Goal: Transaction & Acquisition: Subscribe to service/newsletter

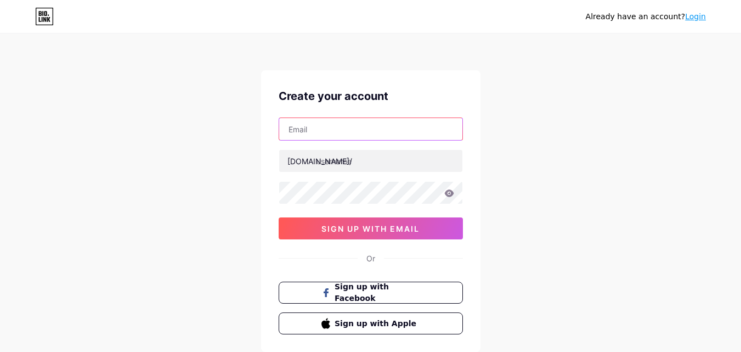
click at [311, 137] on input "text" at bounding box center [370, 129] width 183 height 22
type input "[EMAIL_ADDRESS][DOMAIN_NAME]"
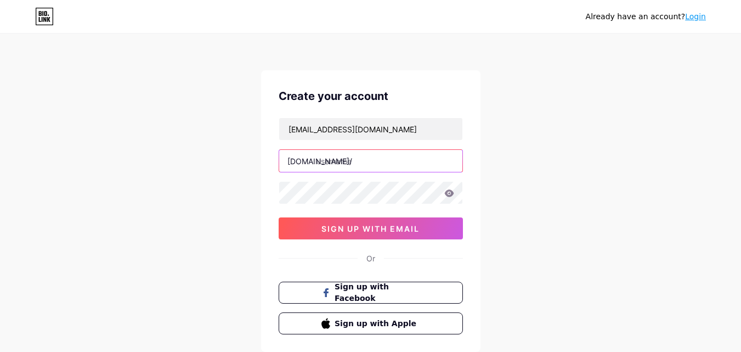
click at [353, 166] on input "text" at bounding box center [370, 161] width 183 height 22
click at [358, 165] on input "text" at bounding box center [370, 161] width 183 height 22
type input "jeetbuzzgames"
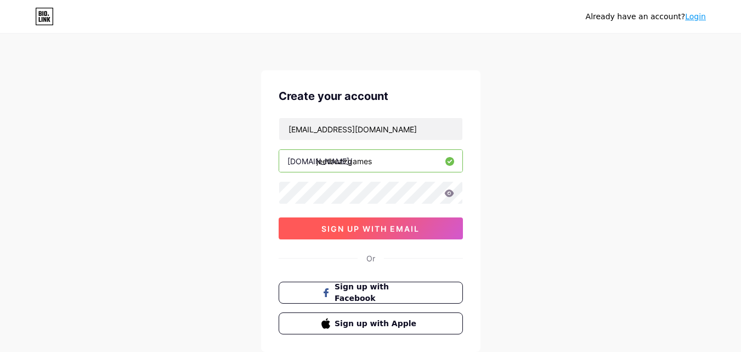
click at [370, 233] on span "sign up with email" at bounding box center [370, 228] width 98 height 9
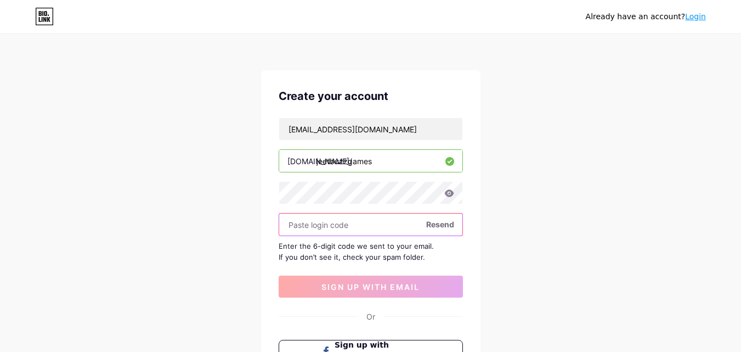
paste input "854521"
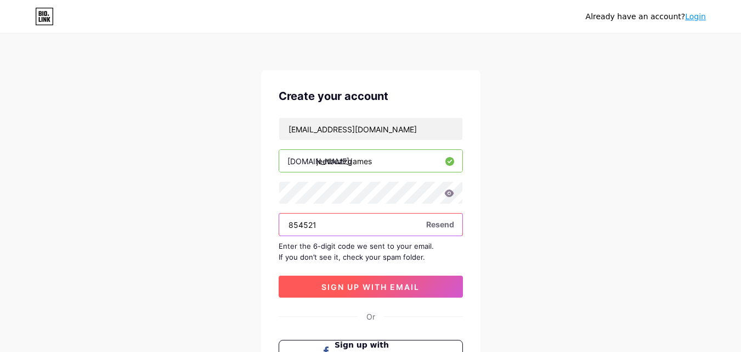
type input "854521"
click at [368, 289] on span "sign up with email" at bounding box center [370, 286] width 98 height 9
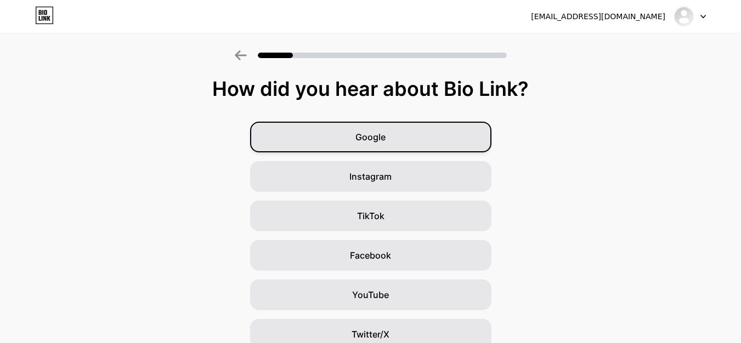
click at [406, 140] on div "Google" at bounding box center [370, 137] width 241 height 31
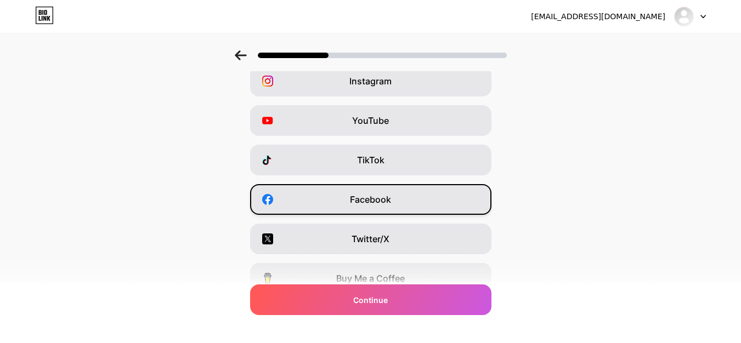
scroll to position [110, 0]
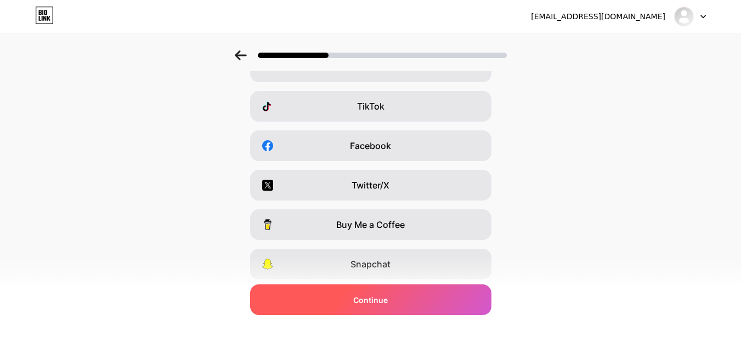
click at [408, 302] on div "Continue" at bounding box center [370, 300] width 241 height 31
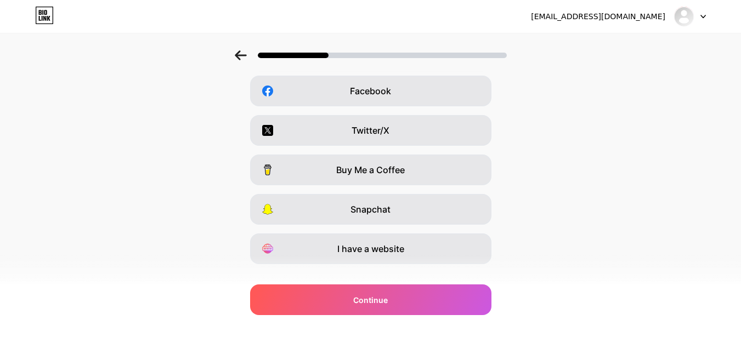
scroll to position [184, 0]
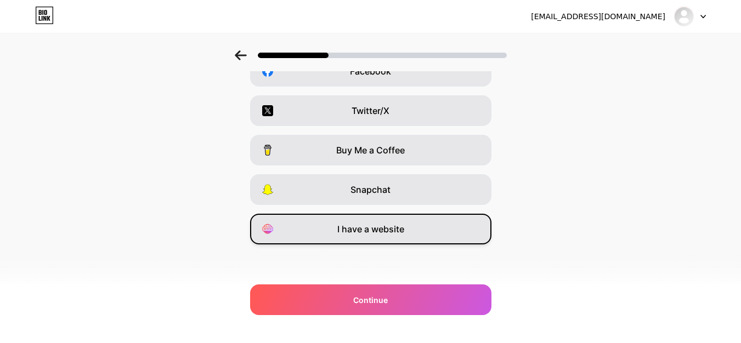
click at [383, 233] on span "I have a website" at bounding box center [370, 229] width 67 height 13
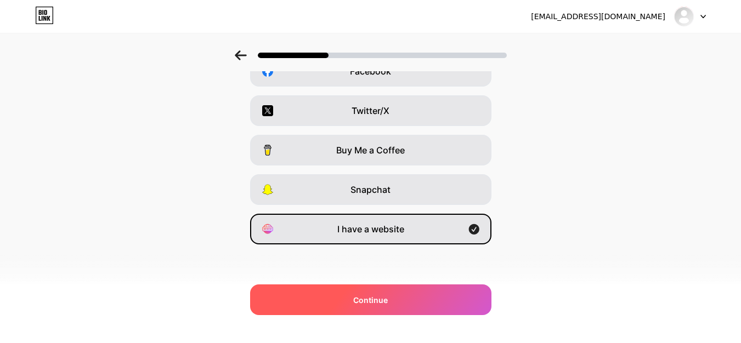
click at [384, 302] on span "Continue" at bounding box center [370, 301] width 35 height 12
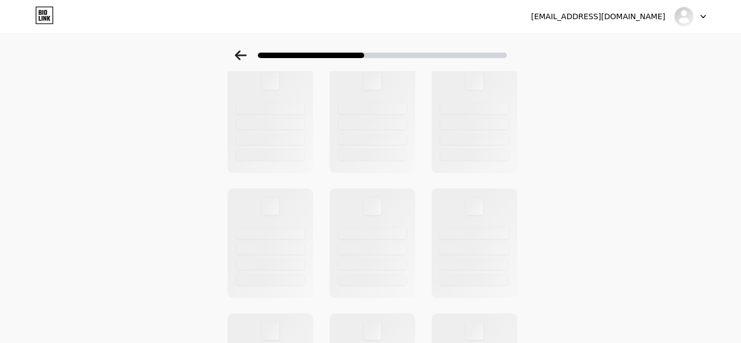
scroll to position [0, 0]
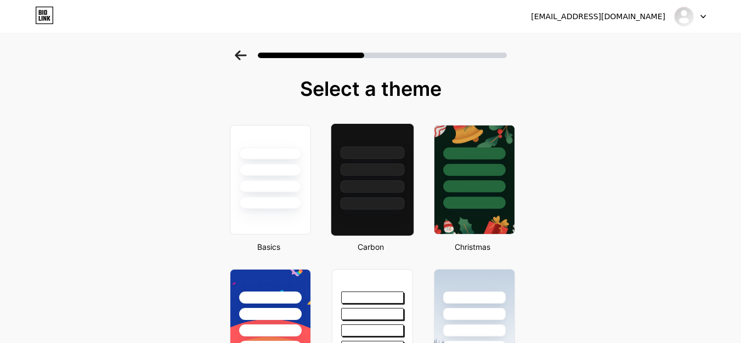
click at [352, 183] on div at bounding box center [372, 186] width 64 height 13
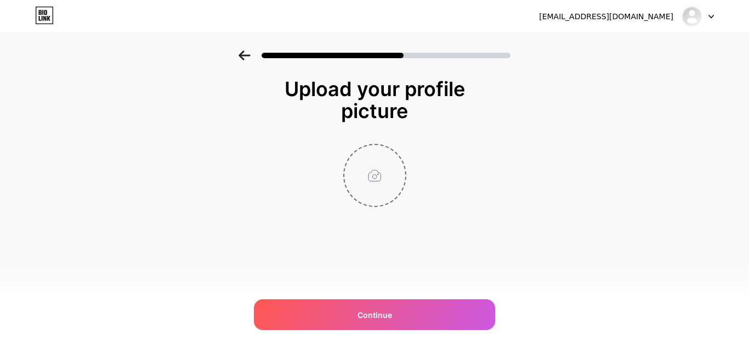
click at [378, 159] on input "file" at bounding box center [375, 175] width 61 height 61
type input "C:\fakepath\JEETBUZZ_GAMES_logo_under_1MB.jpg"
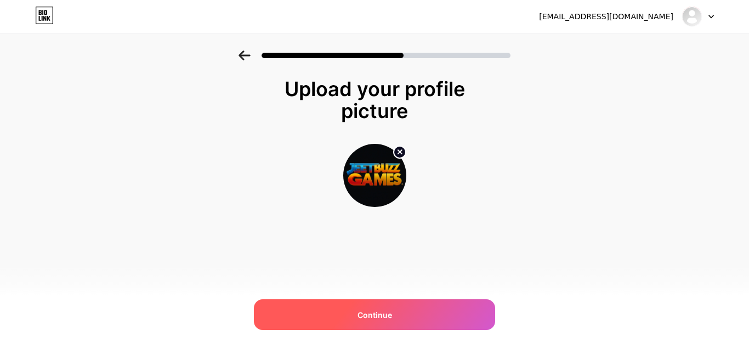
click at [387, 313] on span "Continue" at bounding box center [375, 315] width 35 height 12
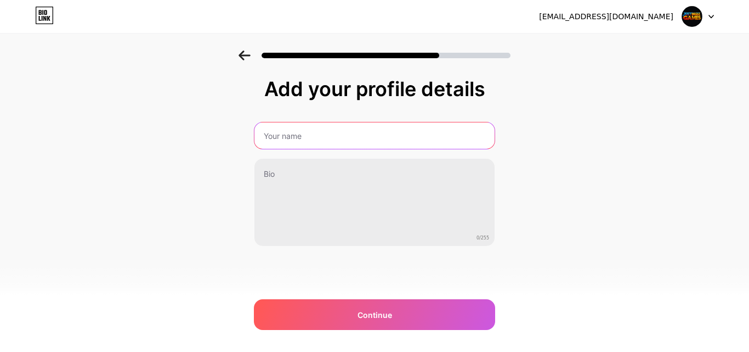
click at [363, 139] on input "text" at bounding box center [375, 135] width 240 height 26
type input "JeetBuzz Bangladesh"
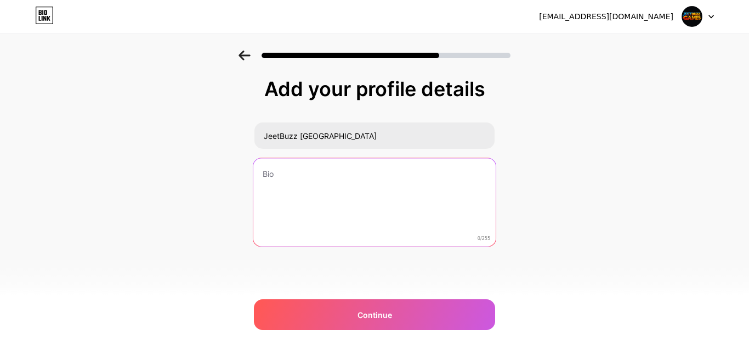
click at [354, 179] on textarea at bounding box center [374, 202] width 242 height 89
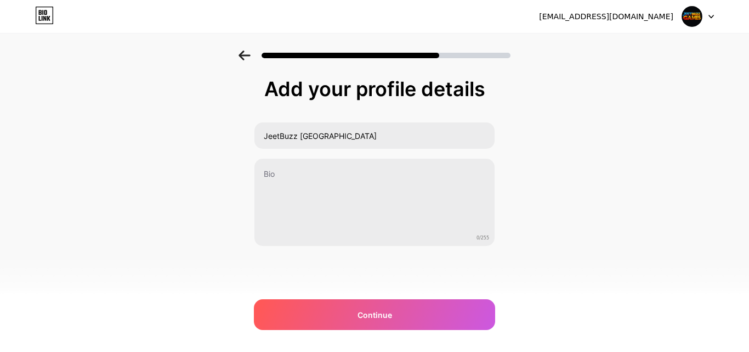
click at [67, 188] on div "Add your profile details JeetBuzz Bangladesh 0/255 Continue Error" at bounding box center [374, 175] width 749 height 251
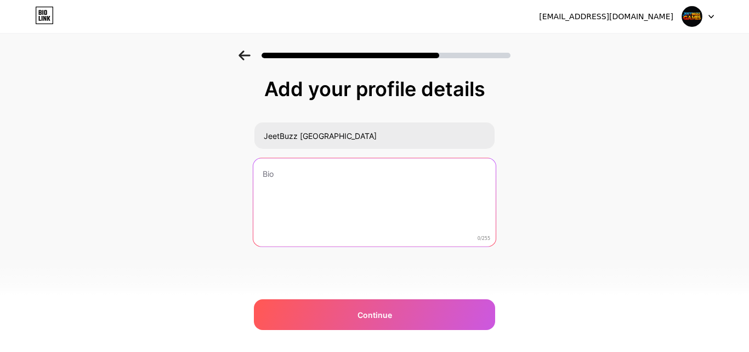
click at [341, 189] on textarea at bounding box center [374, 202] width 242 height 89
paste textarea "JeetBuzz Bangladesh is a reliable platform where users can enjoy a wide variety…"
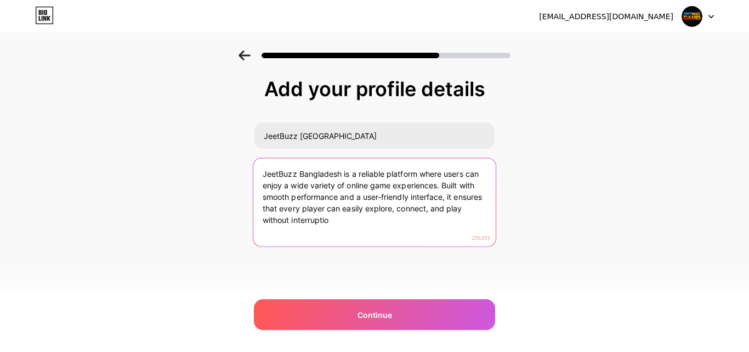
drag, startPoint x: 262, startPoint y: 221, endPoint x: 377, endPoint y: 224, distance: 115.8
click at [377, 224] on textarea "JeetBuzz Bangladesh is a reliable platform where users can enjoy a wide variety…" at bounding box center [374, 202] width 242 height 89
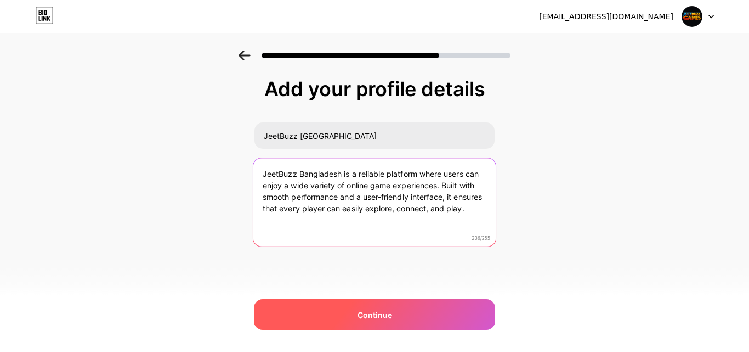
type textarea "JeetBuzz Bangladesh is a reliable platform where users can enjoy a wide variety…"
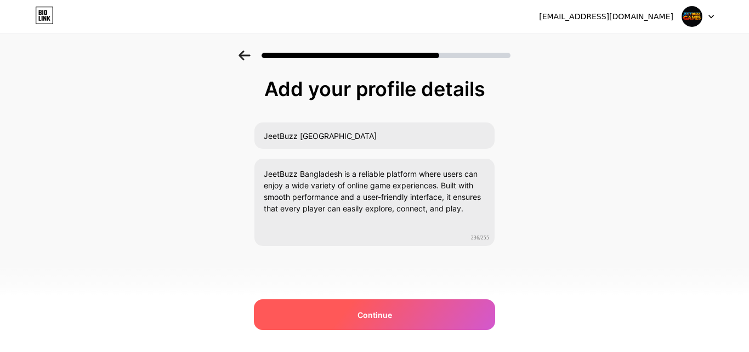
click at [369, 301] on div "Continue" at bounding box center [374, 314] width 241 height 31
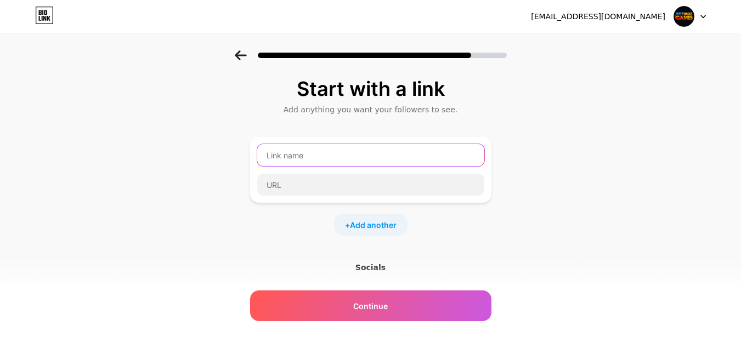
click at [368, 157] on input "text" at bounding box center [370, 155] width 227 height 22
type input "Website"
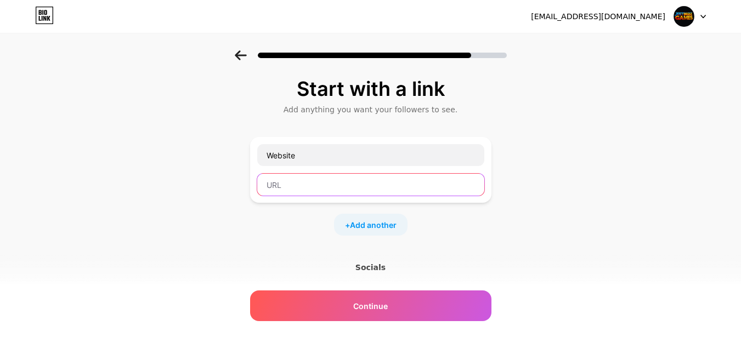
click at [366, 185] on input "text" at bounding box center [370, 185] width 227 height 22
paste input "https://jeetbuzzgames.com/"
type input "https://jeetbuzzgames.com/"
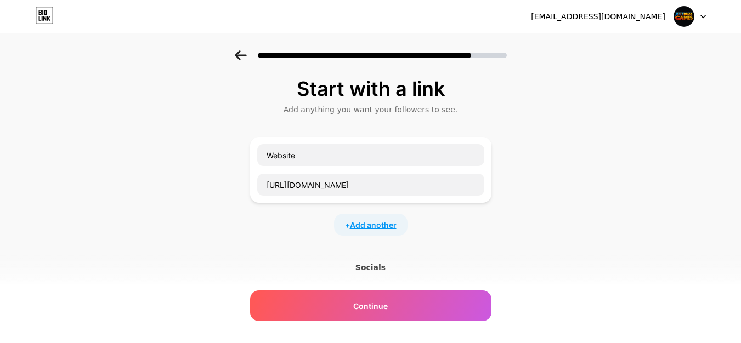
click at [375, 225] on span "Add another" at bounding box center [373, 225] width 47 height 12
click at [348, 230] on input "text" at bounding box center [370, 232] width 227 height 22
type input "T"
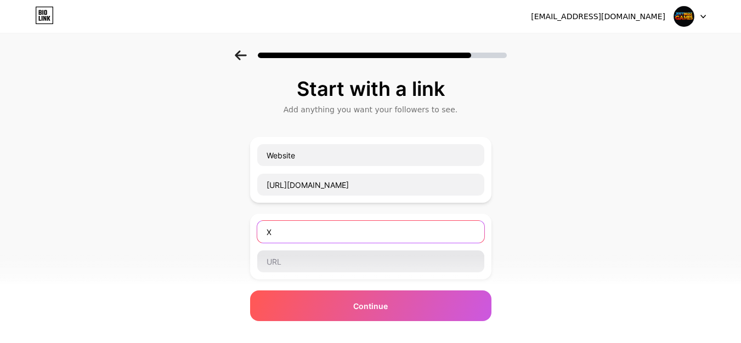
type input "X"
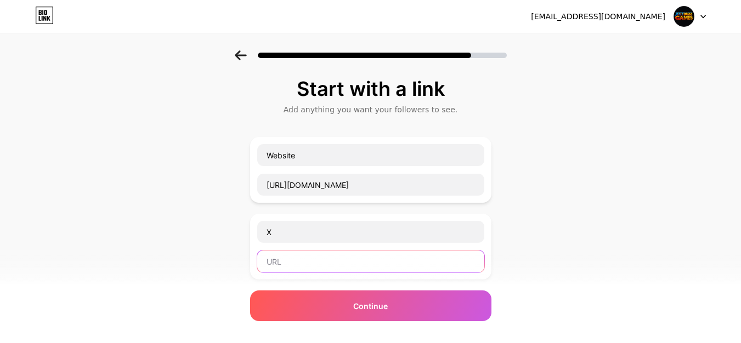
click at [338, 265] on input "text" at bounding box center [370, 262] width 227 height 22
click at [103, 210] on div "Start with a link Add anything you want your followers to see. Website https://…" at bounding box center [370, 281] width 741 height 462
click at [326, 264] on input "text" at bounding box center [370, 262] width 227 height 22
paste input "https://x.com/buzz_jeet"
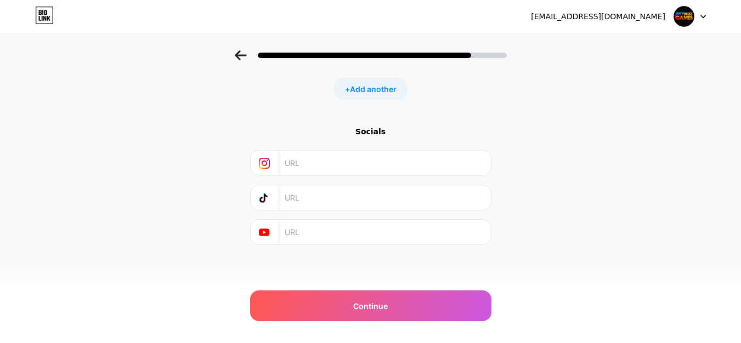
scroll to position [213, 0]
type input "https://x.com/buzz_jeet"
click at [330, 226] on input "text" at bounding box center [384, 231] width 199 height 25
click at [66, 76] on div "Start with a link Add anything you want your followers to see. Website https://…" at bounding box center [370, 68] width 741 height 462
click at [397, 239] on input "text" at bounding box center [384, 231] width 199 height 25
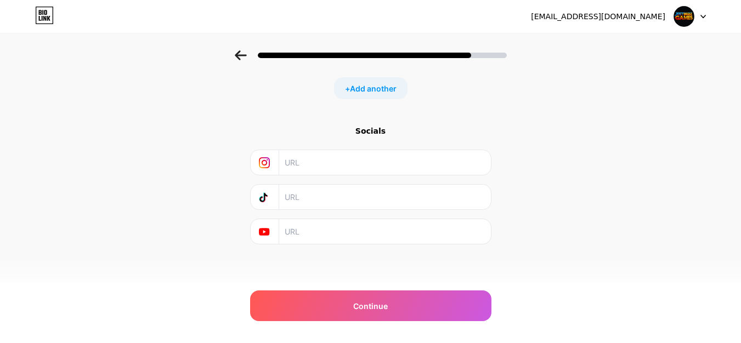
paste input "https://www.youtube.com/@JeetBuzz880"
type input "https://www.youtube.com/@JeetBuzz880"
click at [348, 201] on input "text" at bounding box center [384, 197] width 199 height 25
click at [87, 83] on div "Start with a link Add anything you want your followers to see. Website https://…" at bounding box center [370, 68] width 741 height 462
click at [354, 166] on input "text" at bounding box center [384, 162] width 199 height 25
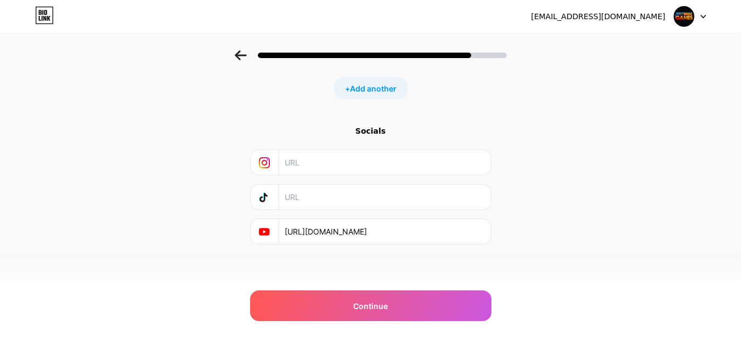
click at [348, 196] on input "text" at bounding box center [384, 197] width 199 height 25
paste input "https://www.tiktok.com/@jeetbuzz00"
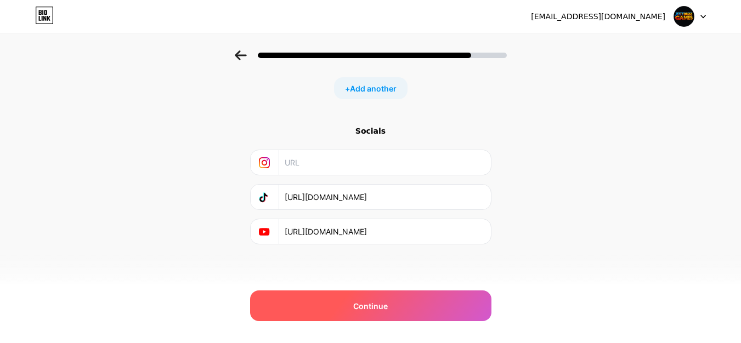
type input "https://www.tiktok.com/@jeetbuzz00"
click at [445, 306] on div "Continue" at bounding box center [370, 306] width 241 height 31
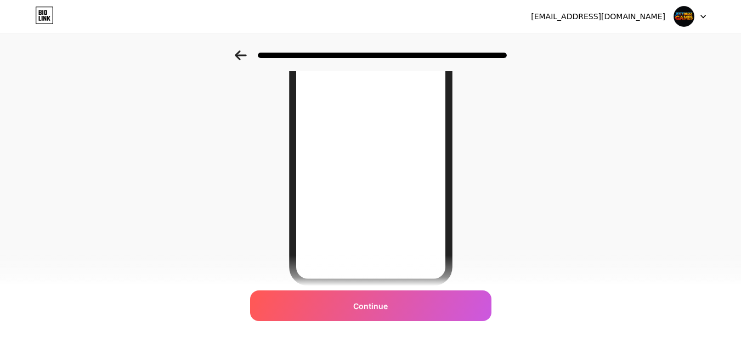
scroll to position [165, 0]
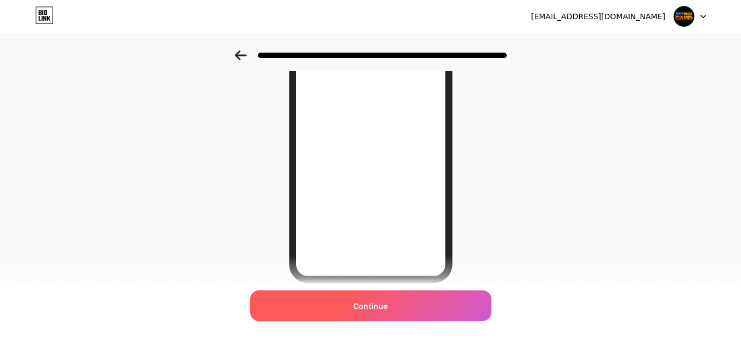
click at [402, 305] on div "Continue" at bounding box center [370, 306] width 241 height 31
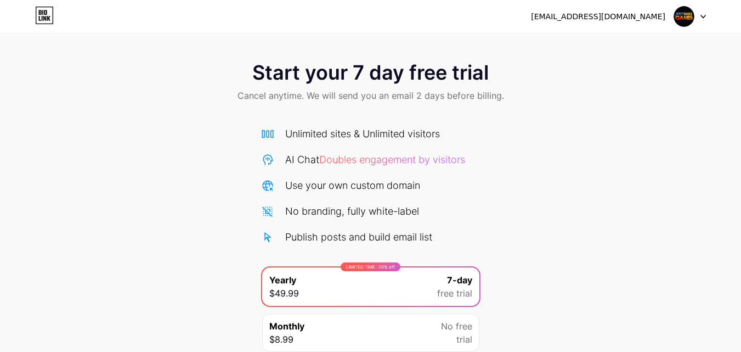
click at [697, 15] on div at bounding box center [690, 17] width 32 height 20
click at [624, 17] on div "[EMAIL_ADDRESS][DOMAIN_NAME]" at bounding box center [598, 17] width 134 height 12
click at [40, 25] on link at bounding box center [44, 17] width 19 height 20
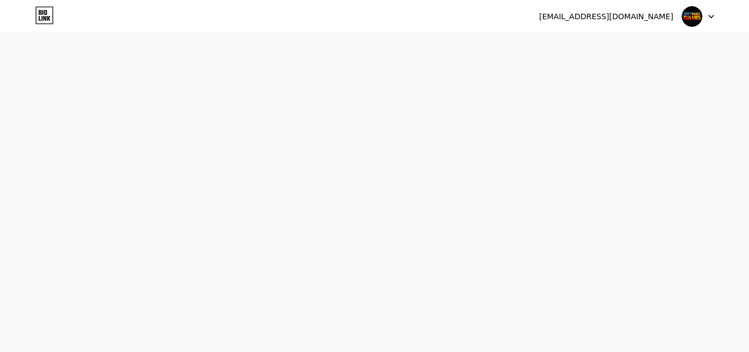
click at [694, 14] on img at bounding box center [692, 16] width 21 height 21
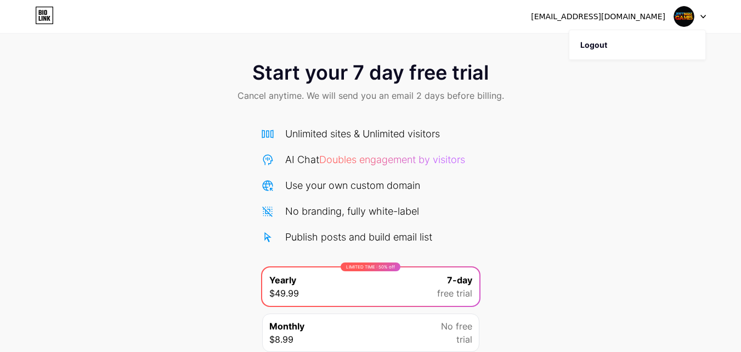
click at [341, 81] on span "Start your 7 day free trial" at bounding box center [370, 72] width 236 height 22
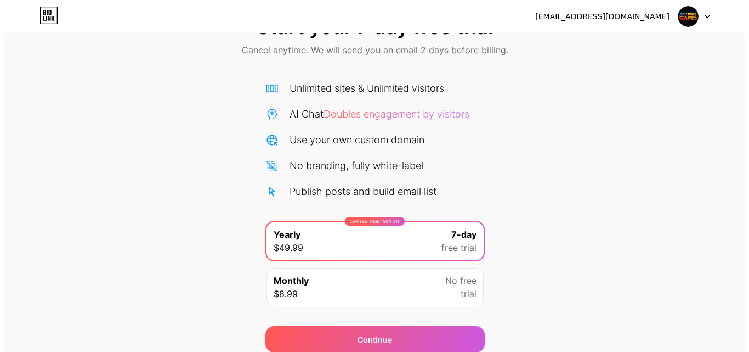
scroll to position [90, 0]
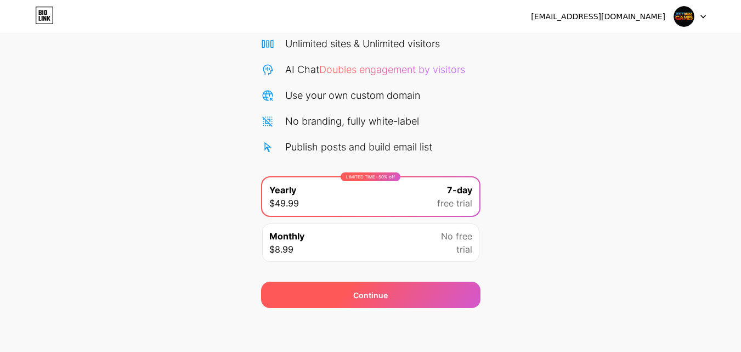
click at [383, 297] on span "Continue" at bounding box center [370, 295] width 35 height 12
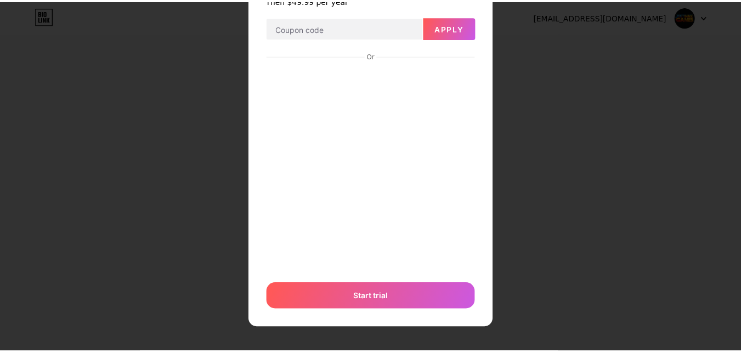
scroll to position [0, 0]
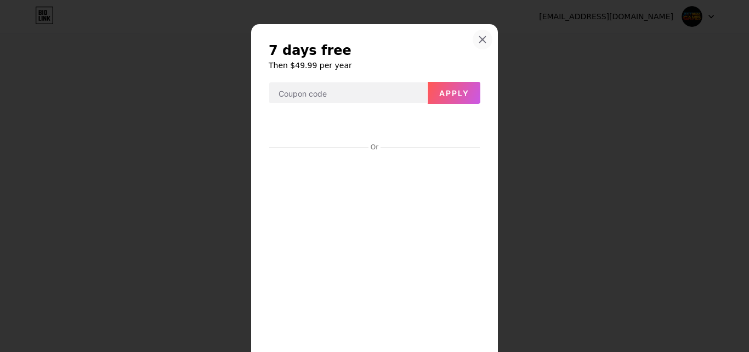
click at [480, 33] on div at bounding box center [483, 40] width 20 height 20
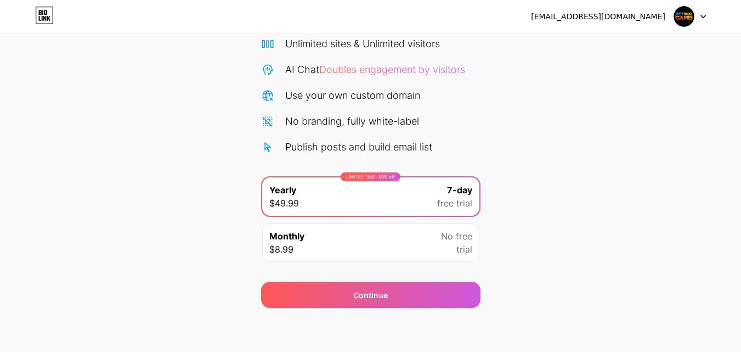
click at [47, 16] on icon at bounding box center [44, 16] width 19 height 18
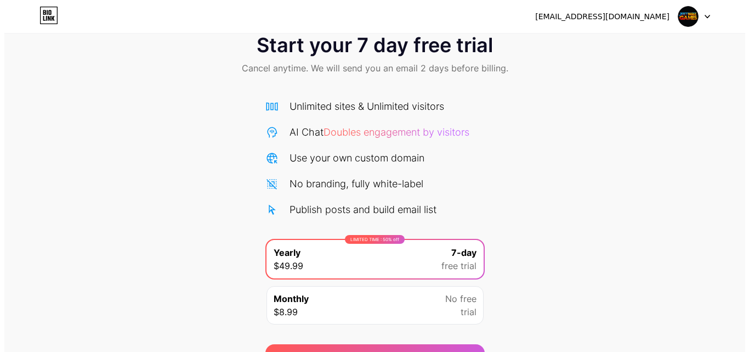
scroll to position [90, 0]
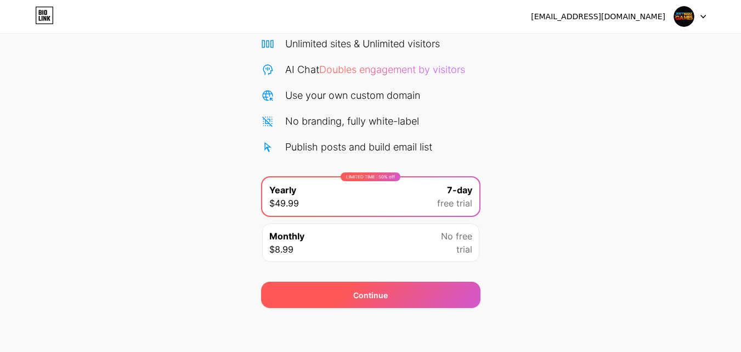
click at [395, 285] on div "Continue" at bounding box center [370, 294] width 219 height 26
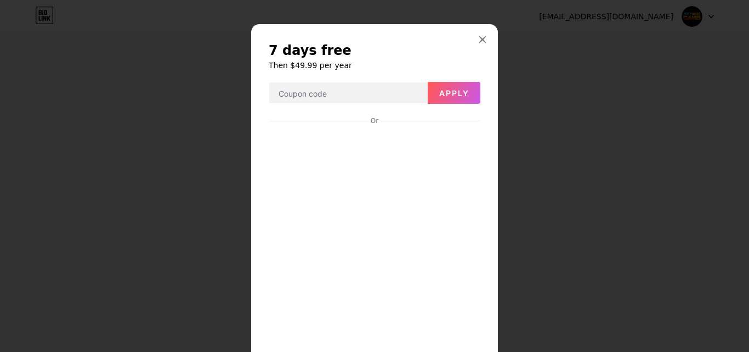
click at [482, 30] on div "7 days free Then $49.99 per year Apply Or Start trial" at bounding box center [374, 218] width 247 height 389
click at [481, 33] on div at bounding box center [483, 40] width 20 height 20
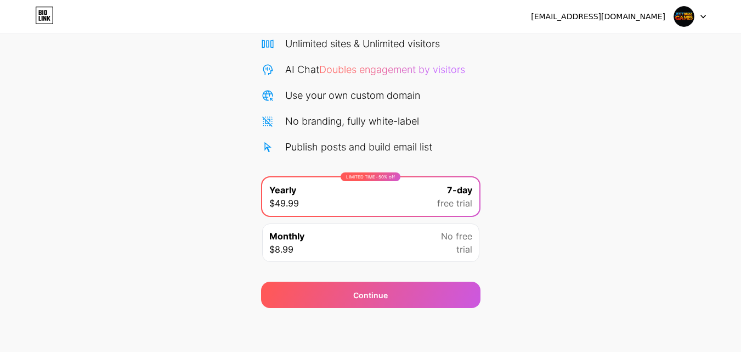
click at [449, 242] on div "No free trial" at bounding box center [456, 242] width 31 height 26
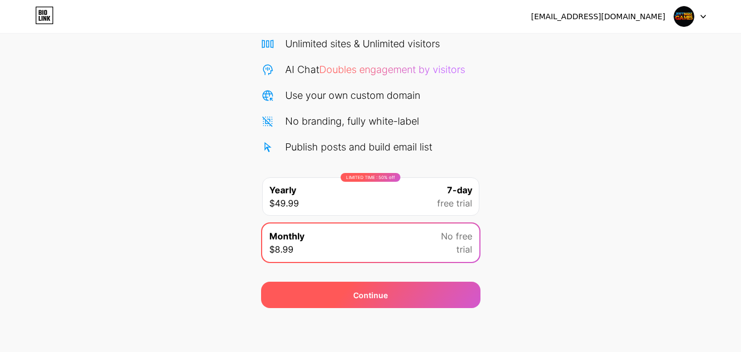
click at [439, 298] on div "Continue" at bounding box center [370, 294] width 219 height 26
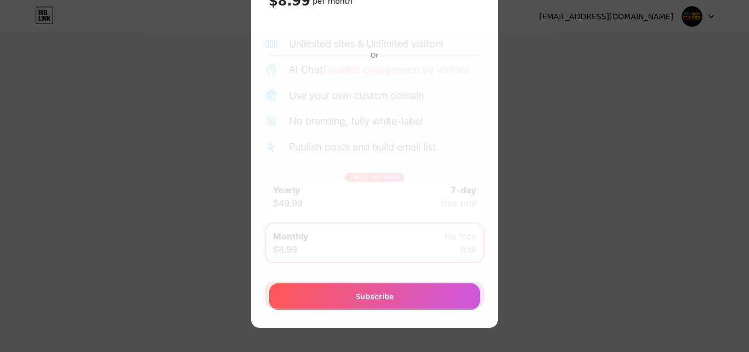
scroll to position [0, 0]
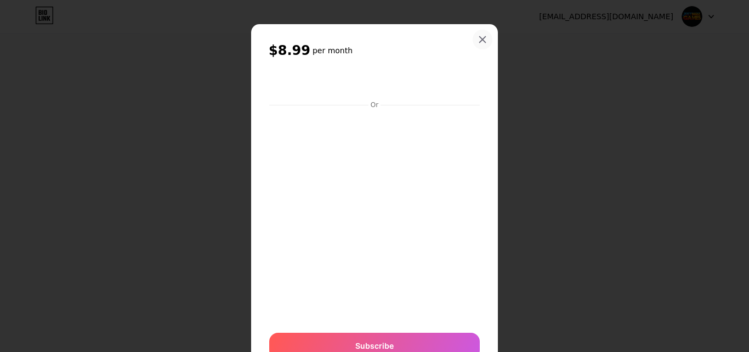
click at [482, 35] on div at bounding box center [483, 40] width 20 height 20
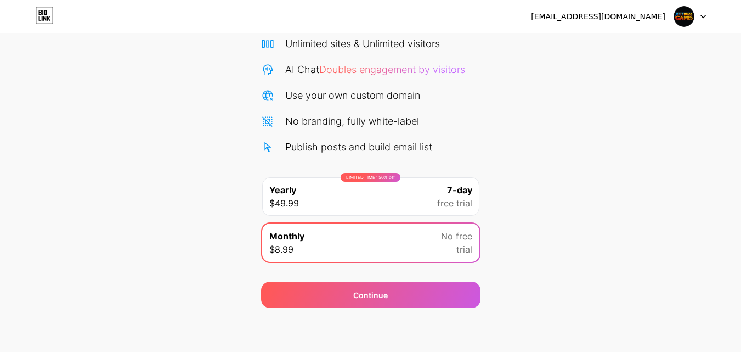
click at [434, 201] on div "LIMITED TIME : 50% off Yearly $49.99 7-day free trial" at bounding box center [370, 196] width 217 height 38
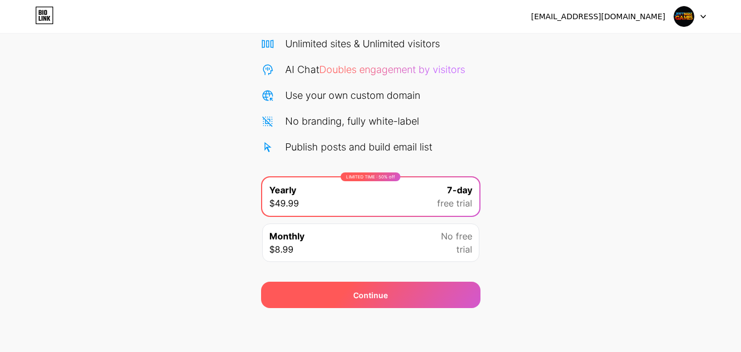
click at [403, 290] on div "Continue" at bounding box center [370, 294] width 219 height 26
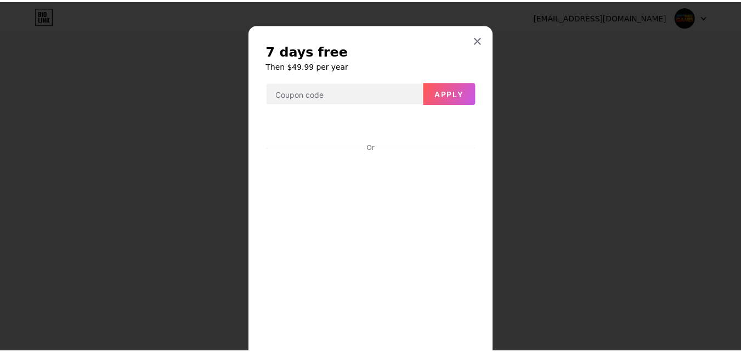
scroll to position [92, 0]
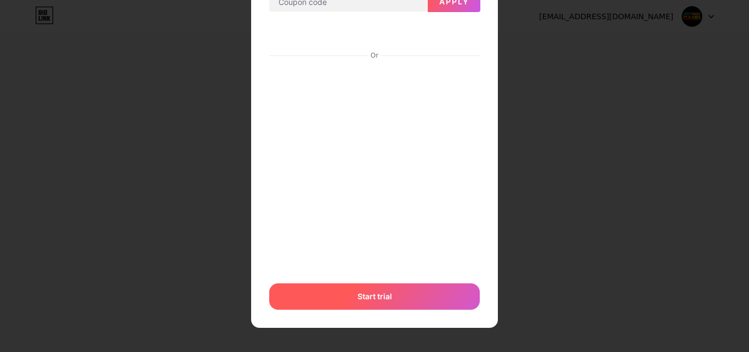
click at [401, 299] on div "Start trial" at bounding box center [374, 296] width 211 height 26
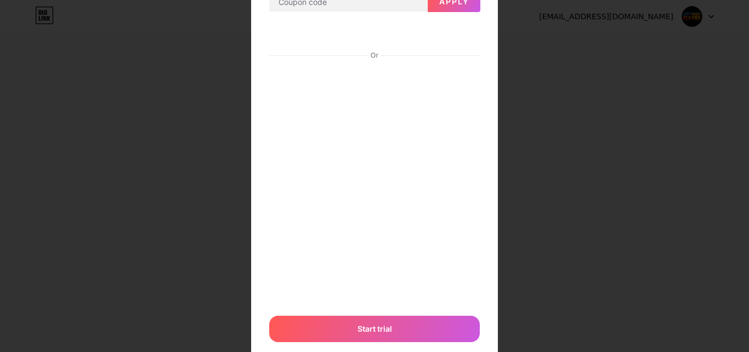
click at [103, 121] on div at bounding box center [374, 84] width 749 height 352
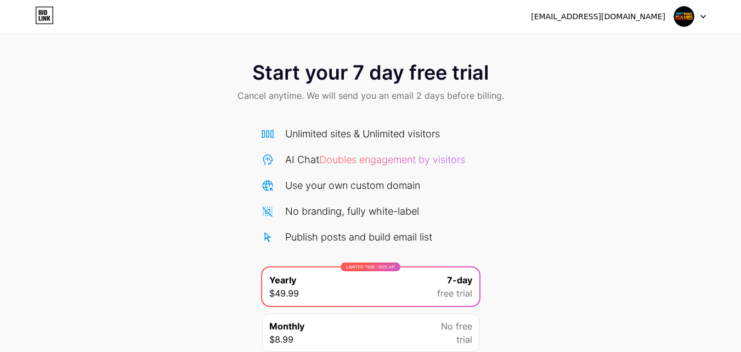
click at [41, 10] on icon at bounding box center [44, 16] width 19 height 18
